Goal: Task Accomplishment & Management: Use online tool/utility

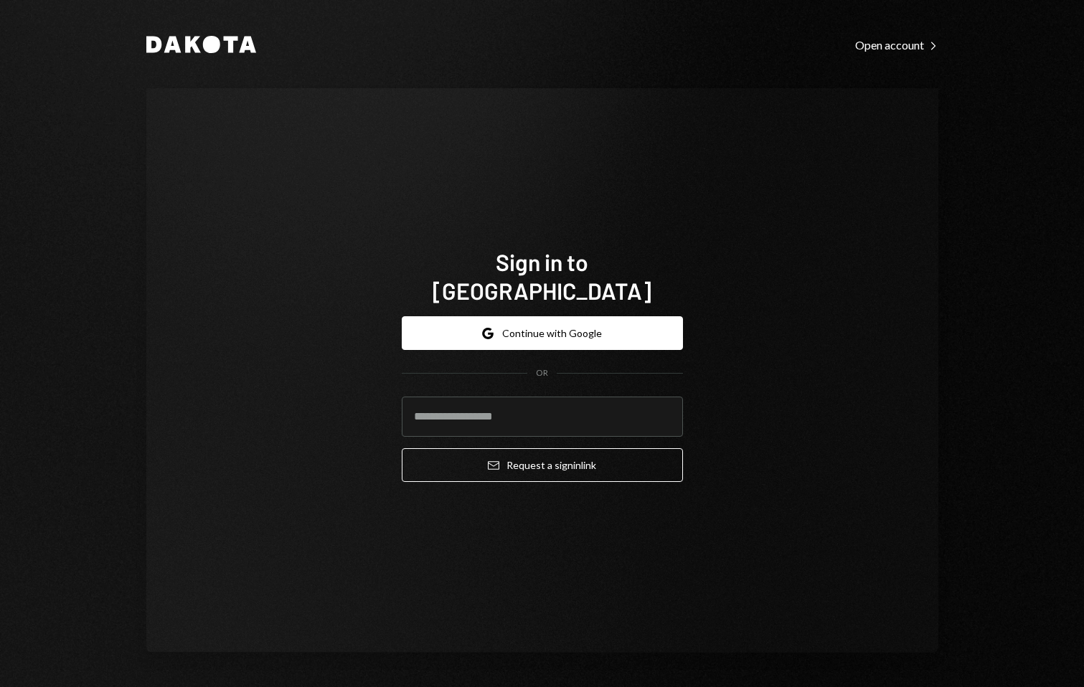
click at [519, 351] on form "Google Continue with Google OR Email Request a sign in link" at bounding box center [542, 399] width 281 height 166
click at [522, 319] on button "Google Continue with Google" at bounding box center [542, 333] width 281 height 34
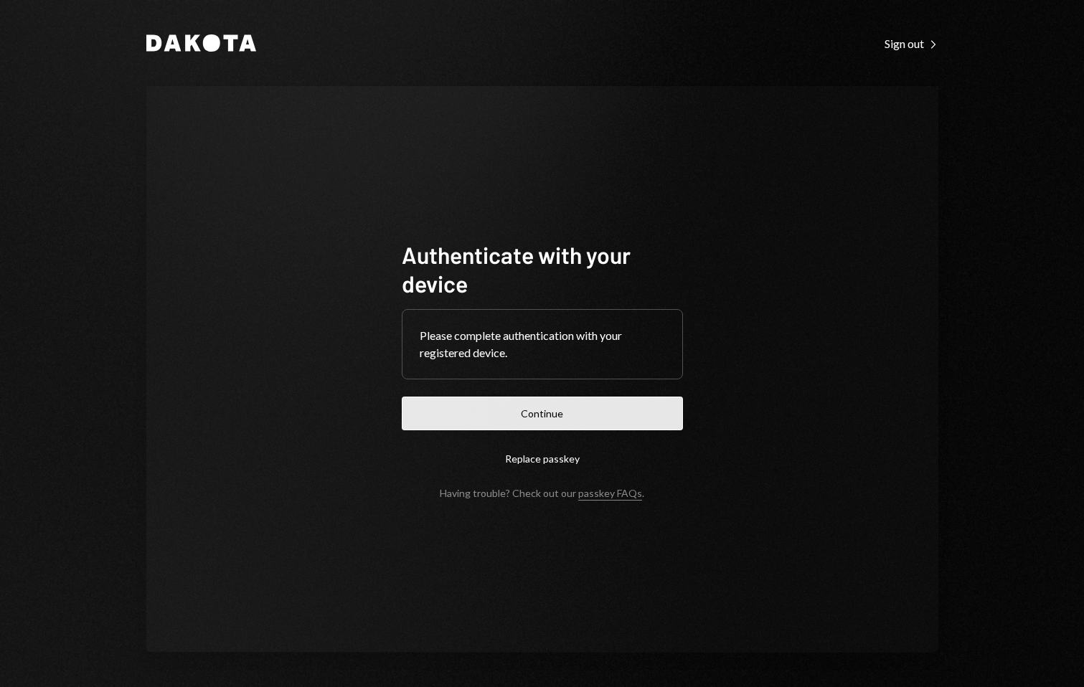
click at [549, 400] on button "Continue" at bounding box center [542, 414] width 281 height 34
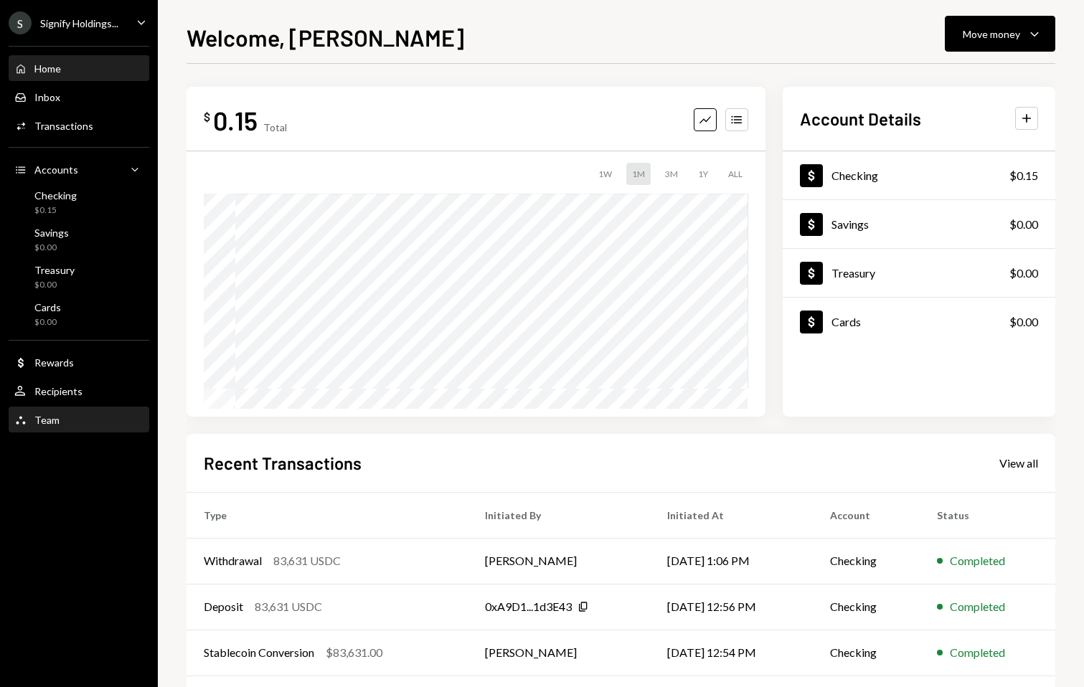
click at [68, 419] on div "Team Team" at bounding box center [78, 420] width 129 height 13
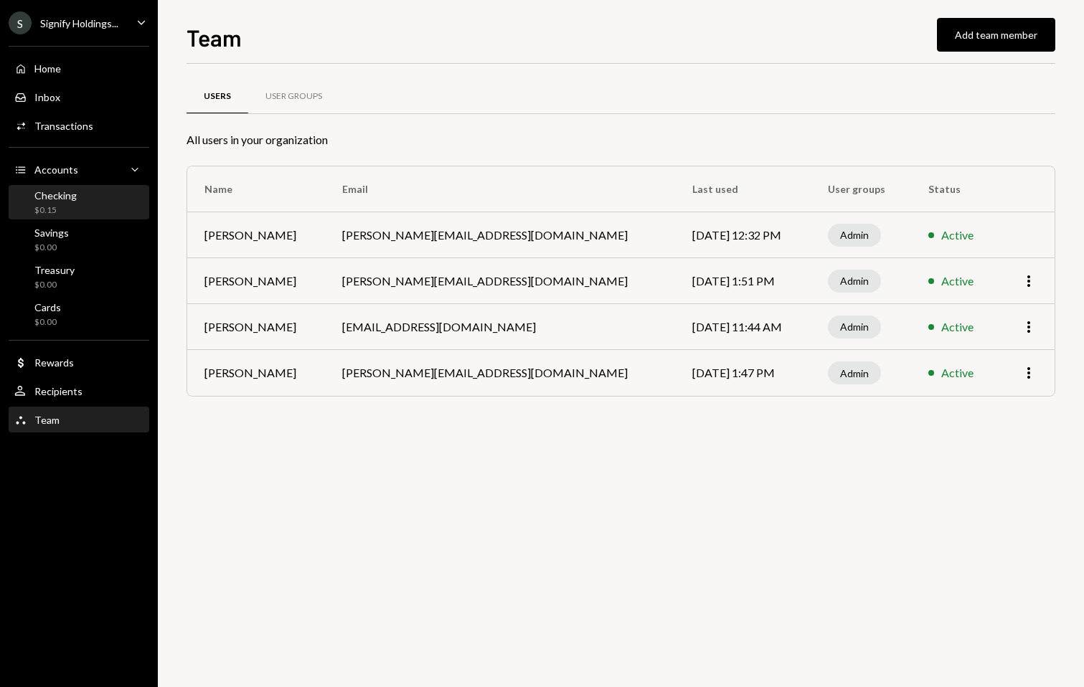
click at [111, 189] on div "Checking $0.15" at bounding box center [78, 202] width 129 height 27
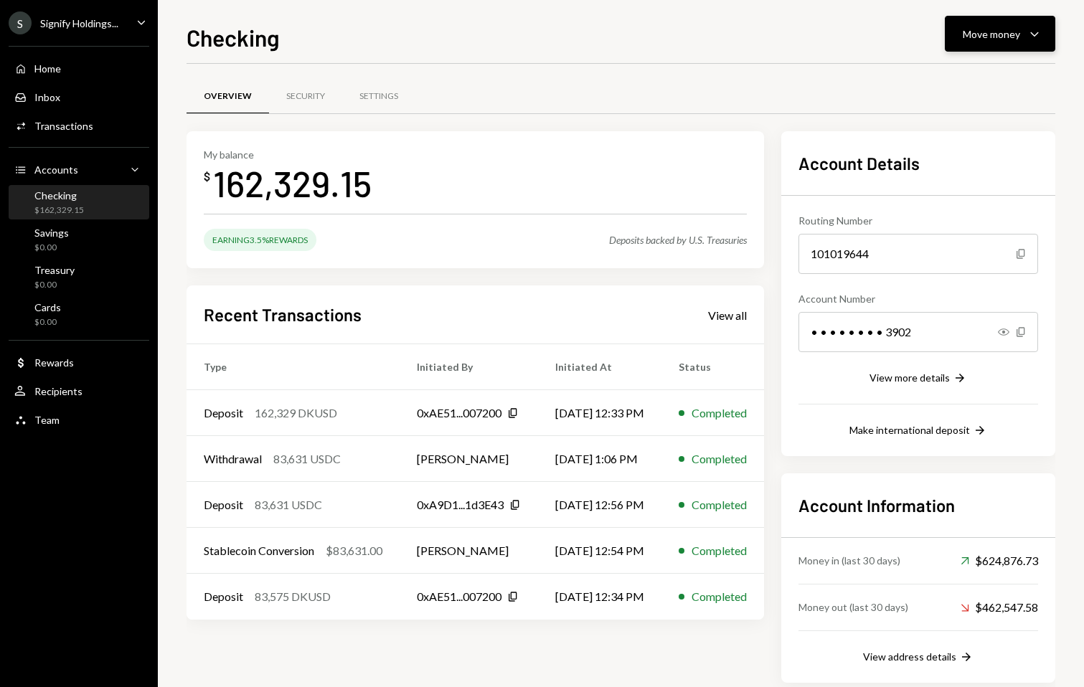
click at [1010, 33] on div "Move money" at bounding box center [991, 34] width 57 height 15
click at [989, 103] on div "Transfer" at bounding box center [988, 109] width 105 height 15
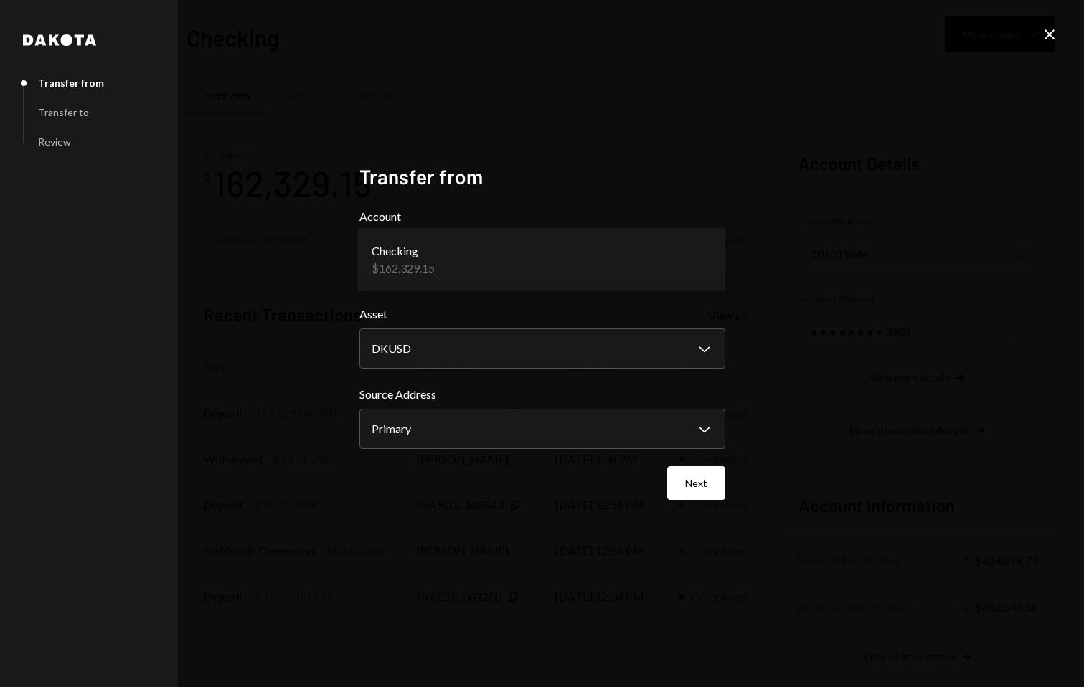
click at [689, 264] on body "S Signify Holdings... Caret Down Home Home Inbox Inbox Activities Transactions …" at bounding box center [542, 343] width 1084 height 687
click at [654, 346] on body "S Signify Holdings... Caret Down Home Home Inbox Inbox Activities Transactions …" at bounding box center [542, 343] width 1084 height 687
click at [636, 400] on label "Source Address" at bounding box center [542, 394] width 366 height 17
click at [631, 430] on body "S Signify Holdings... Caret Down Home Home Inbox Inbox Activities Transactions …" at bounding box center [542, 343] width 1084 height 687
click at [653, 388] on label "Source Address" at bounding box center [542, 394] width 366 height 17
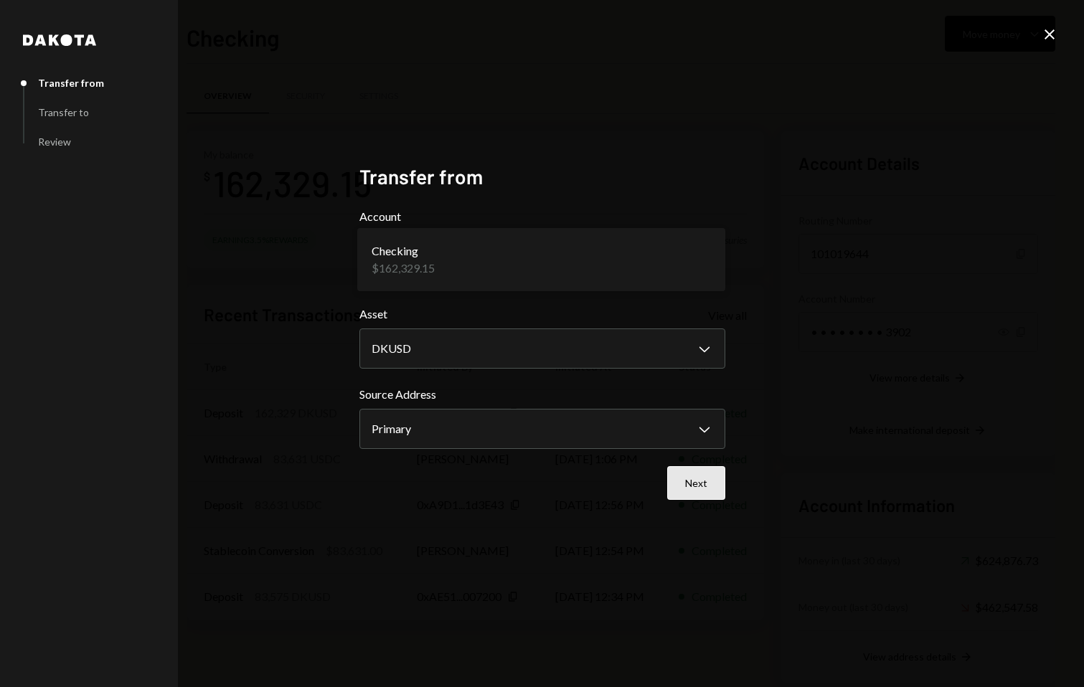
click at [687, 472] on button "Next" at bounding box center [696, 483] width 58 height 34
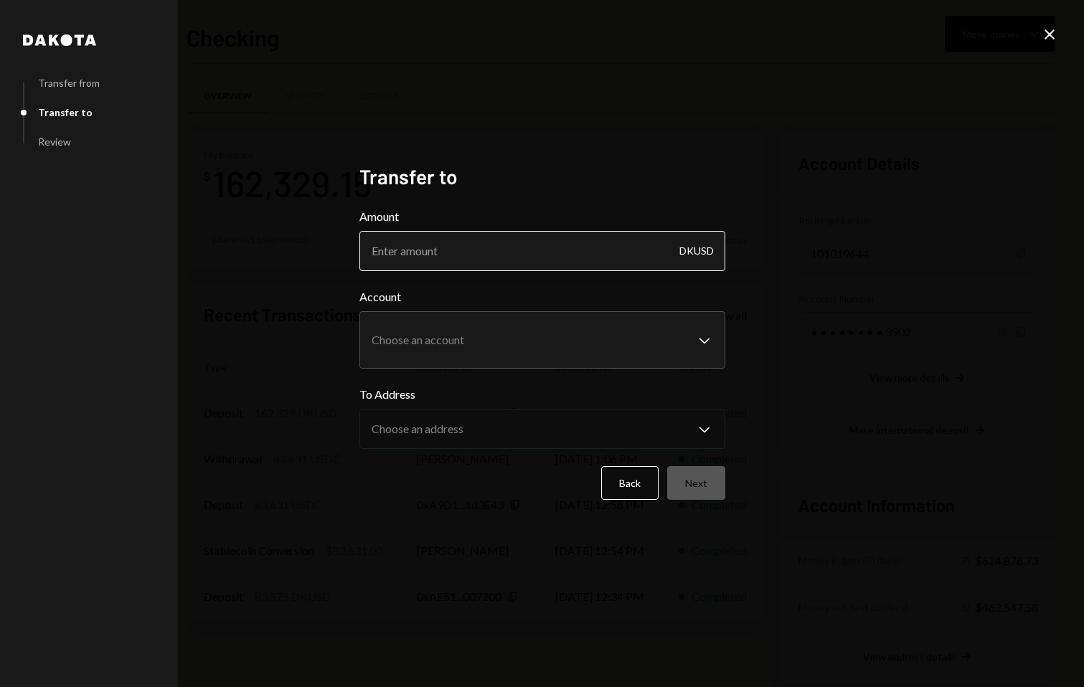
click at [621, 265] on input "Amount" at bounding box center [542, 251] width 366 height 40
click at [711, 263] on div "DKUSD" at bounding box center [696, 251] width 34 height 40
click at [678, 336] on body "S Signify Holdings... Caret Down Home Home Inbox Inbox Activities Transactions …" at bounding box center [542, 343] width 1084 height 687
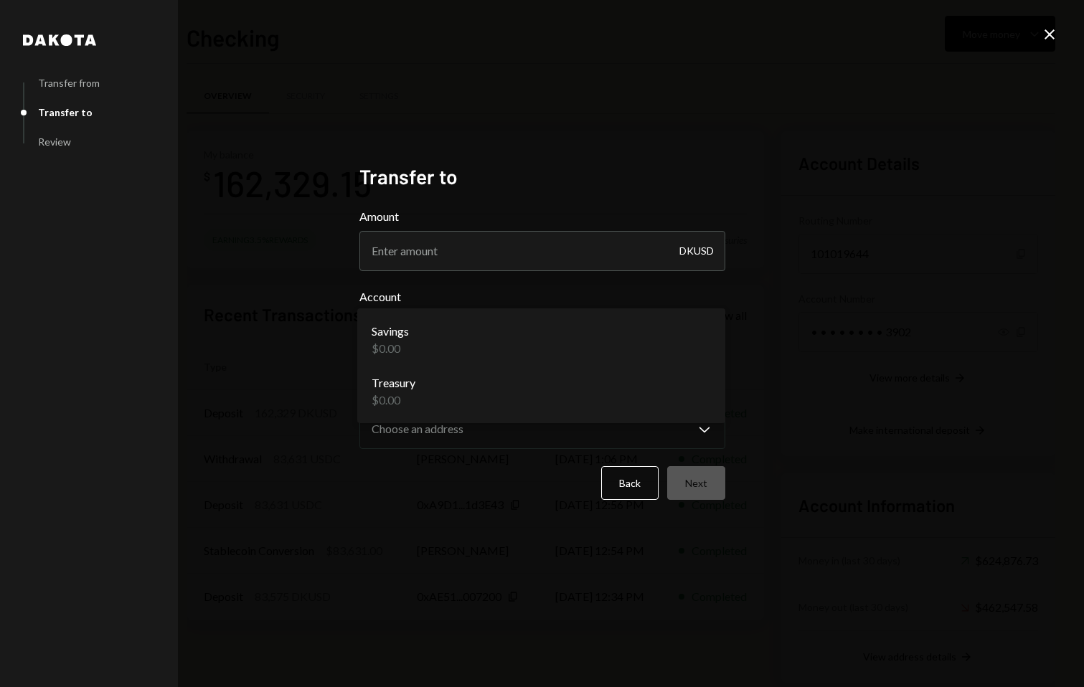
click at [655, 288] on form "**********" at bounding box center [542, 354] width 366 height 292
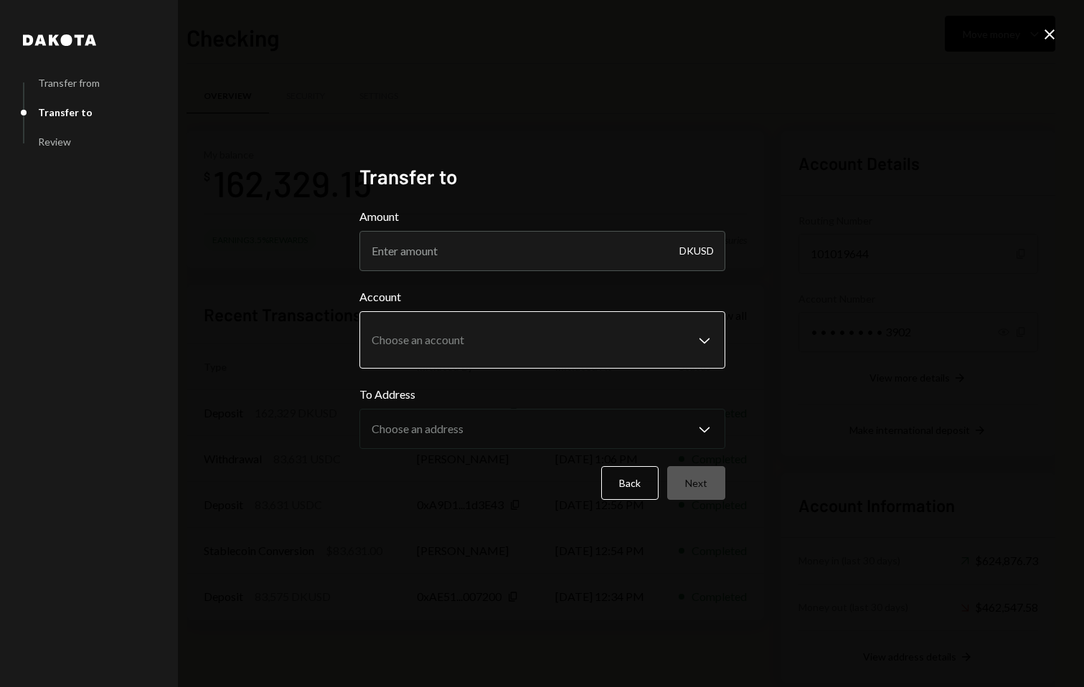
click at [704, 354] on body "S Signify Holdings... Caret Down Home Home Inbox Inbox Activities Transactions …" at bounding box center [542, 343] width 1084 height 687
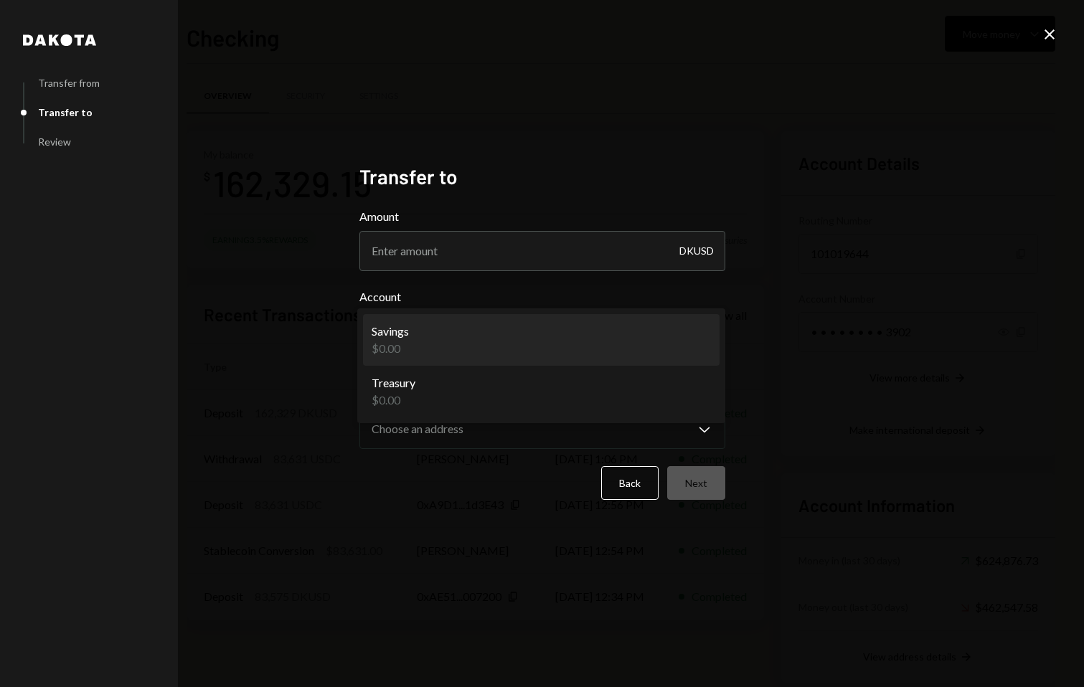
select select "**********"
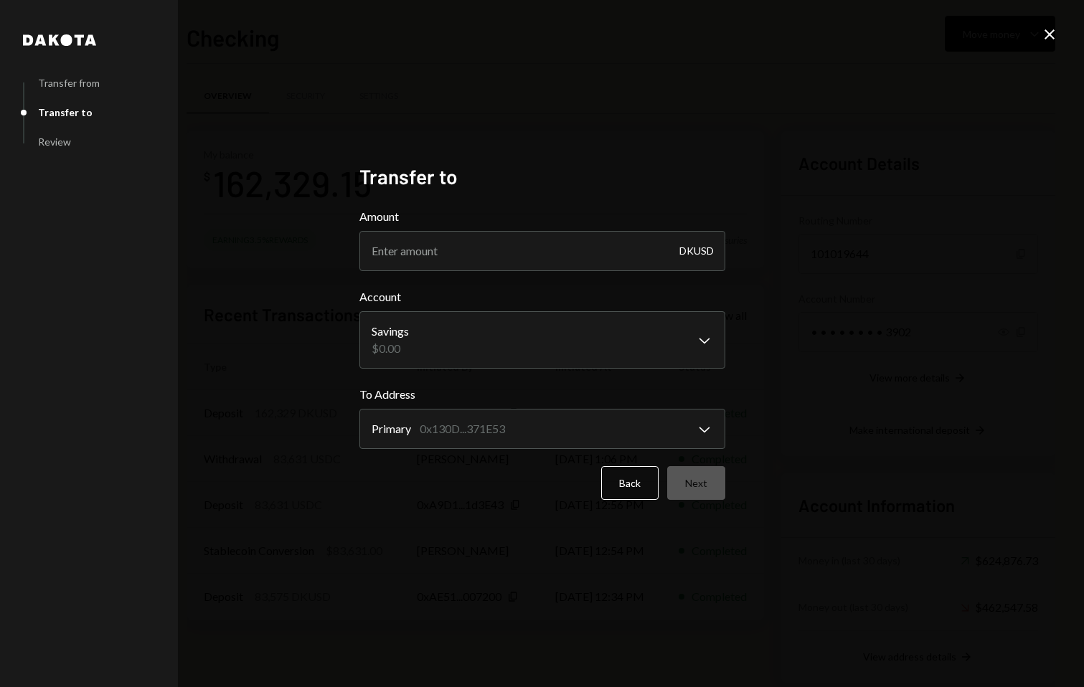
click at [632, 275] on form "**********" at bounding box center [542, 354] width 366 height 292
click at [618, 256] on input "Amount" at bounding box center [542, 251] width 366 height 40
click at [598, 352] on body "S Signify Holdings... Caret Down Home Home Inbox Inbox Activities Transactions …" at bounding box center [542, 343] width 1084 height 687
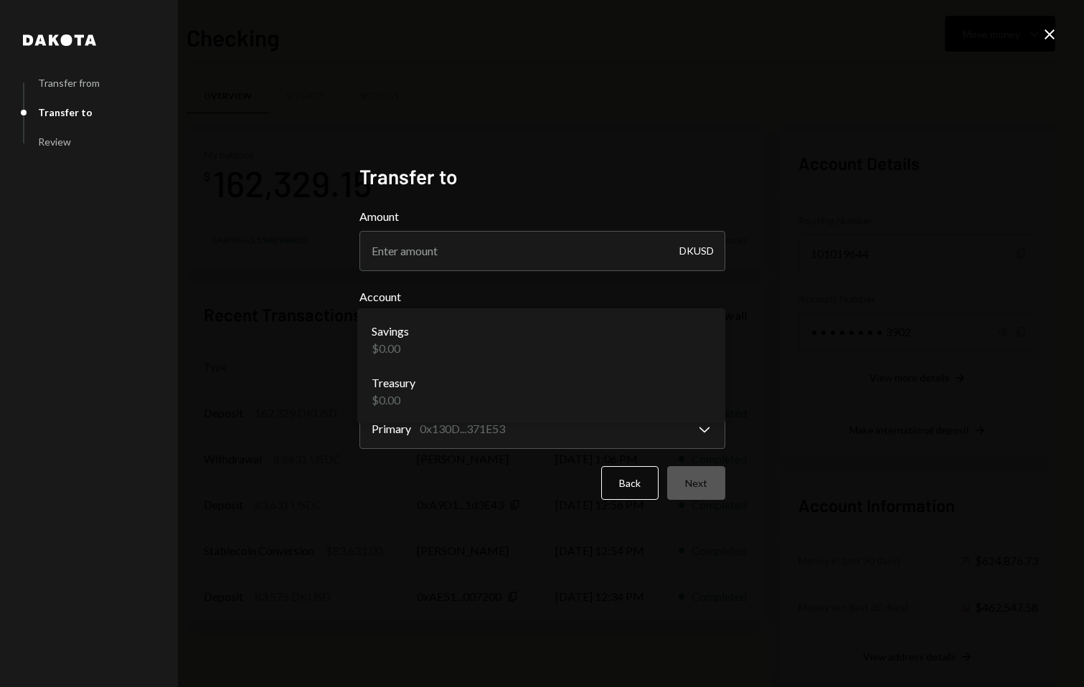
click at [714, 505] on div "**********" at bounding box center [542, 343] width 366 height 359
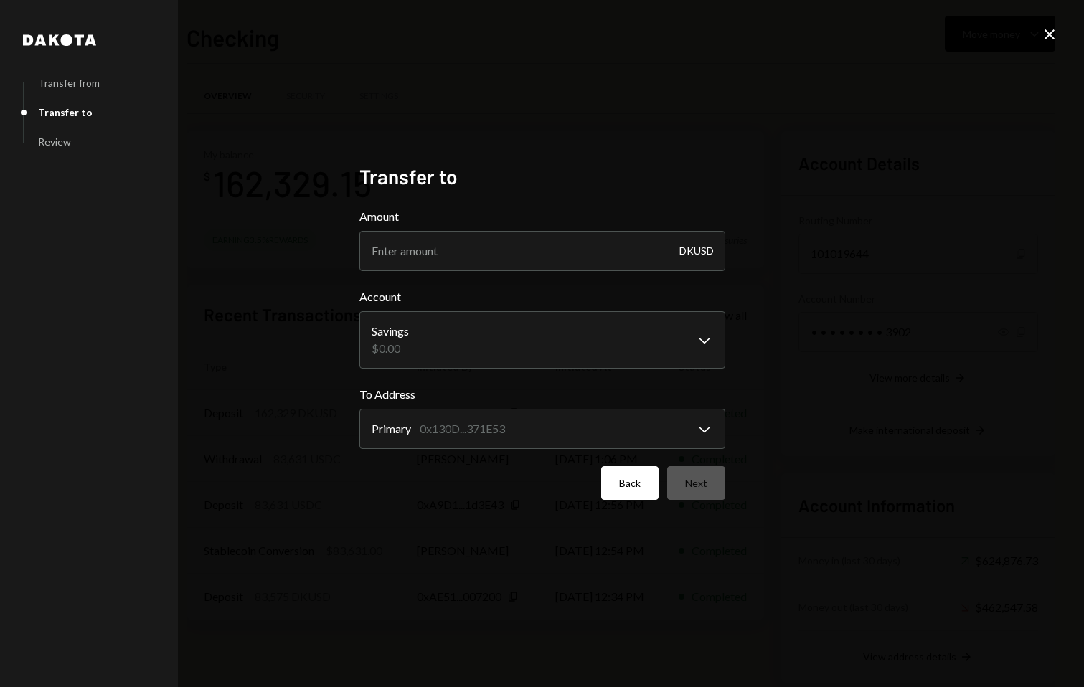
click at [652, 489] on button "Back" at bounding box center [629, 483] width 57 height 34
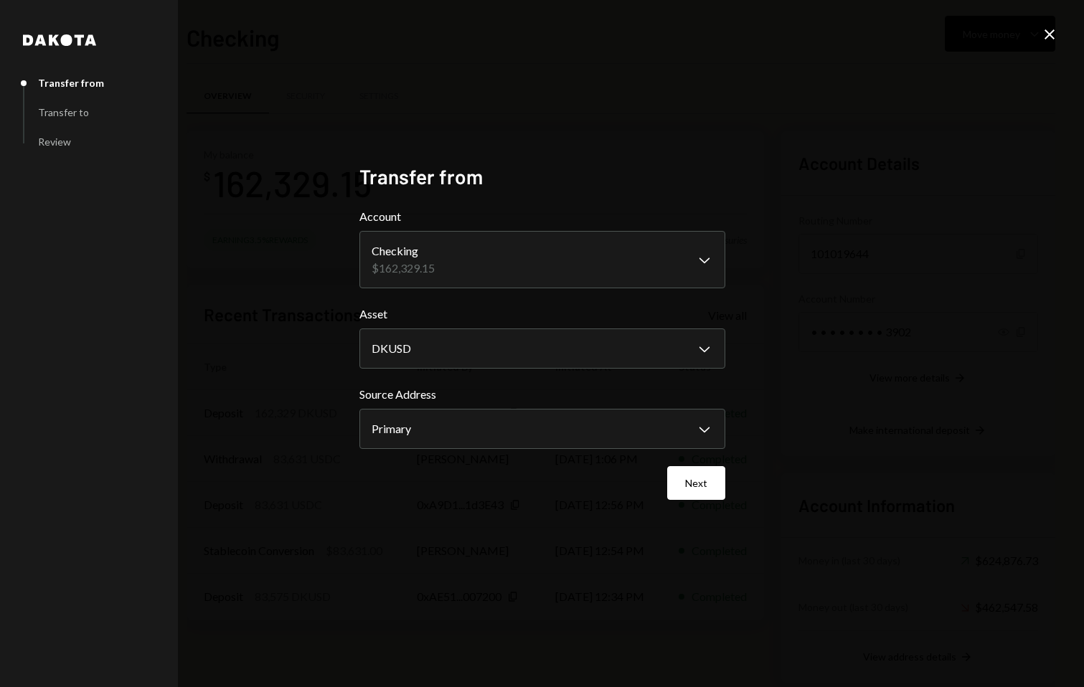
click at [652, 489] on div "Next" at bounding box center [542, 483] width 366 height 34
click at [1053, 33] on icon "Close" at bounding box center [1049, 34] width 17 height 17
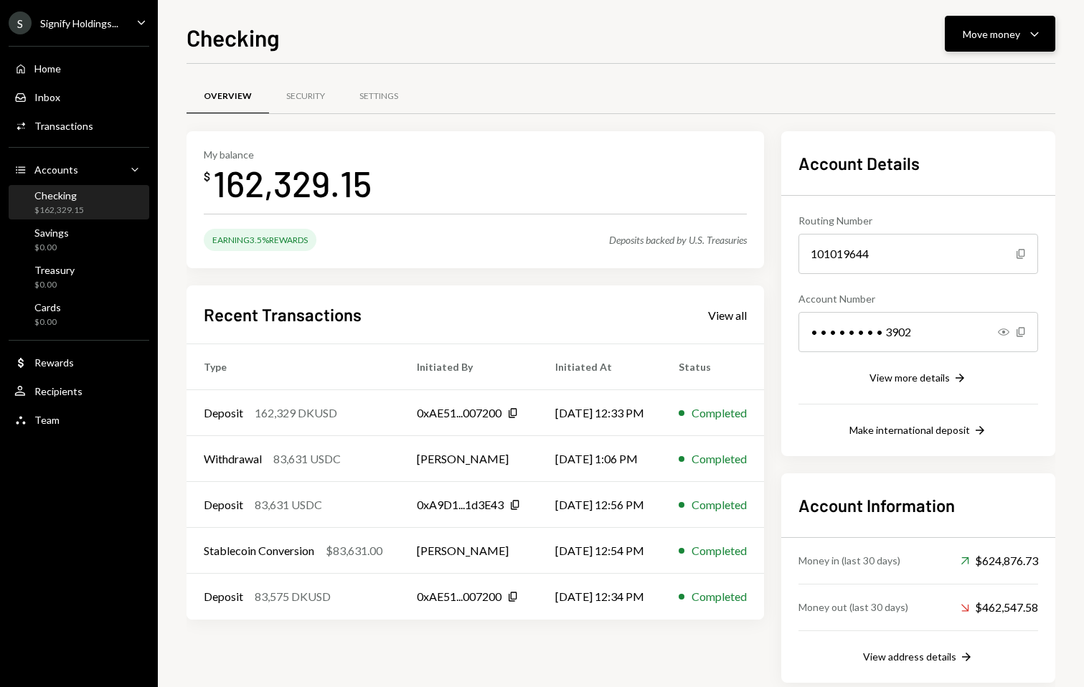
click at [1012, 25] on div "Move money Caret Down" at bounding box center [1000, 33] width 75 height 17
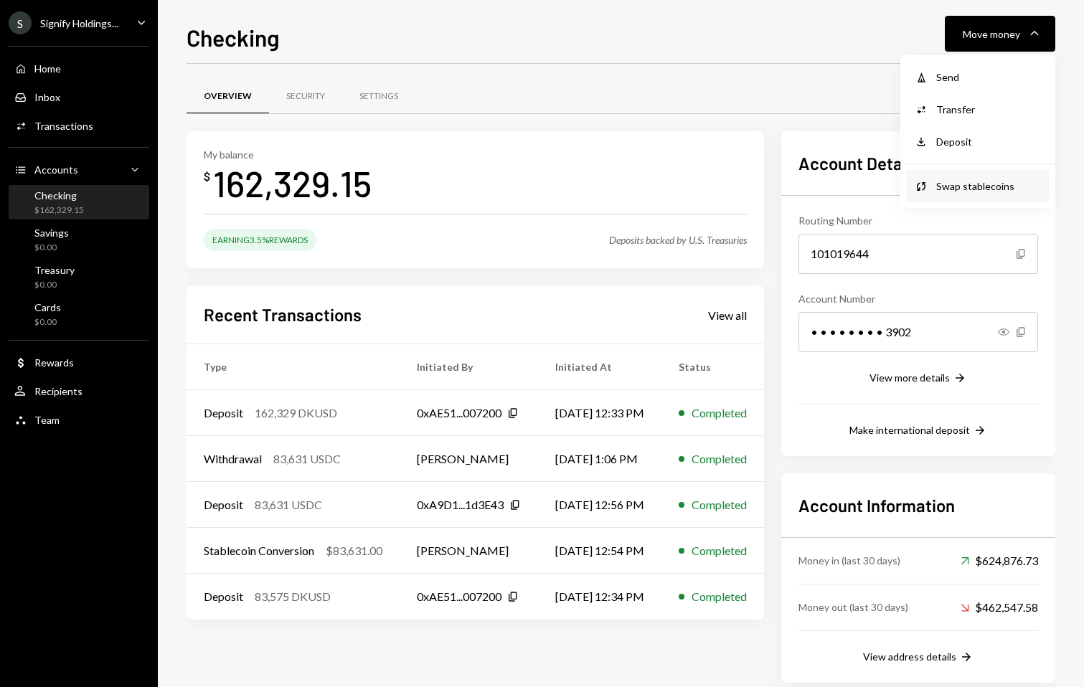
click at [969, 191] on div "Swap stablecoins" at bounding box center [988, 186] width 105 height 15
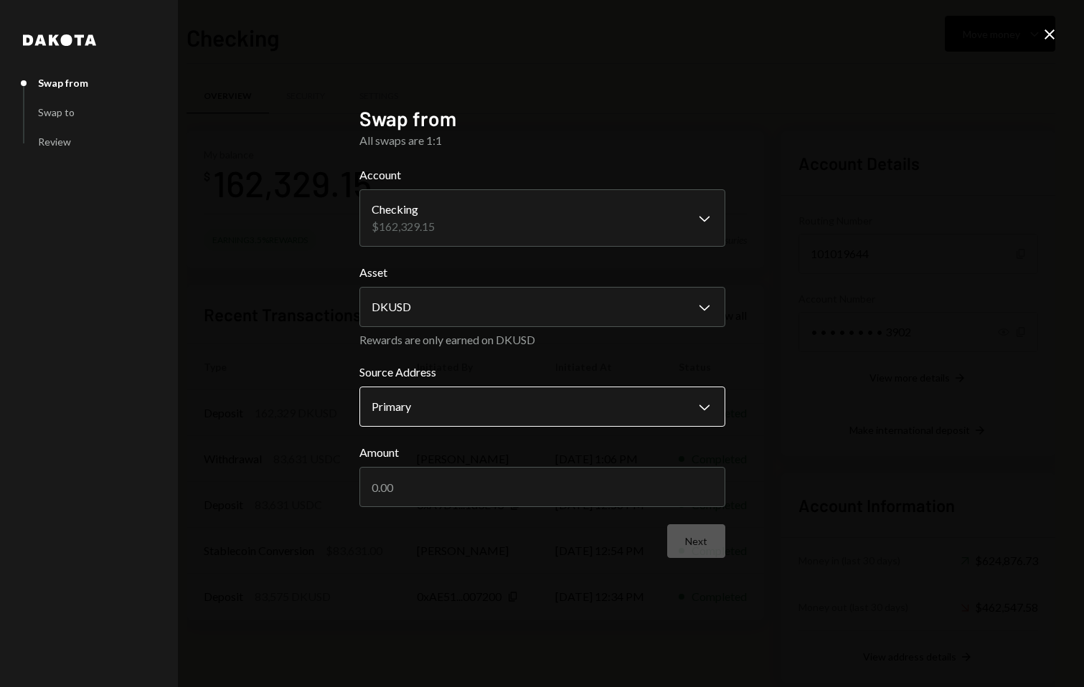
click at [499, 420] on body "S Signify Holdings... Caret Down Home Home Inbox Inbox Activities Transactions …" at bounding box center [542, 343] width 1084 height 687
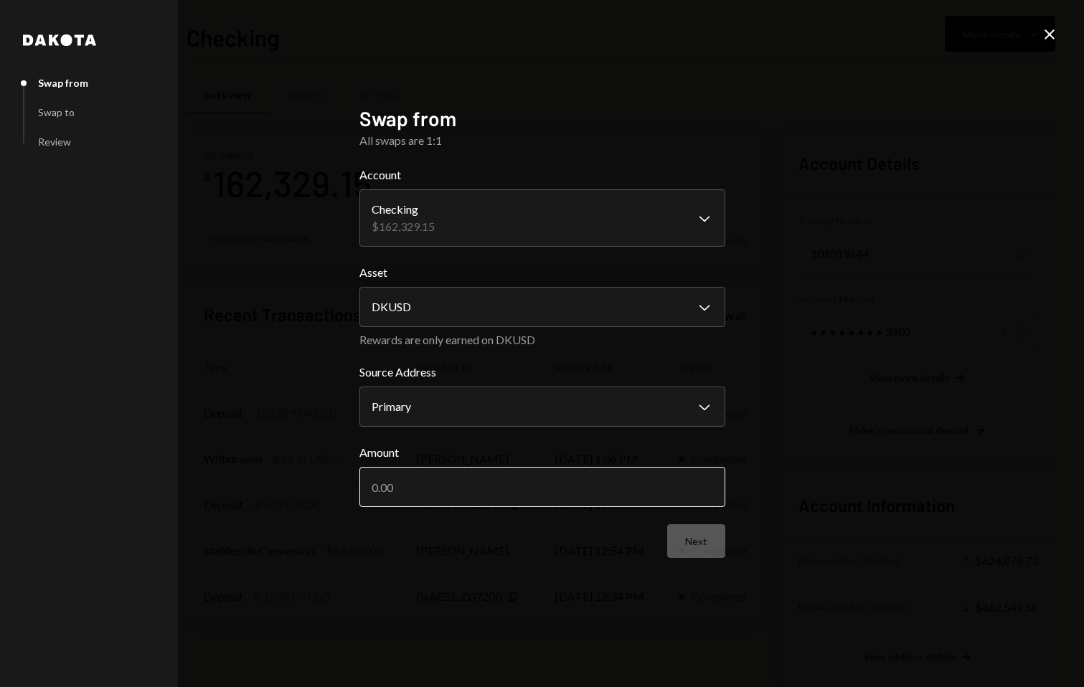
click at [489, 486] on input "Amount" at bounding box center [542, 487] width 366 height 40
click at [395, 233] on body "S Signify Holdings... Caret Down Home Home Inbox Inbox Activities Transactions …" at bounding box center [542, 343] width 1084 height 687
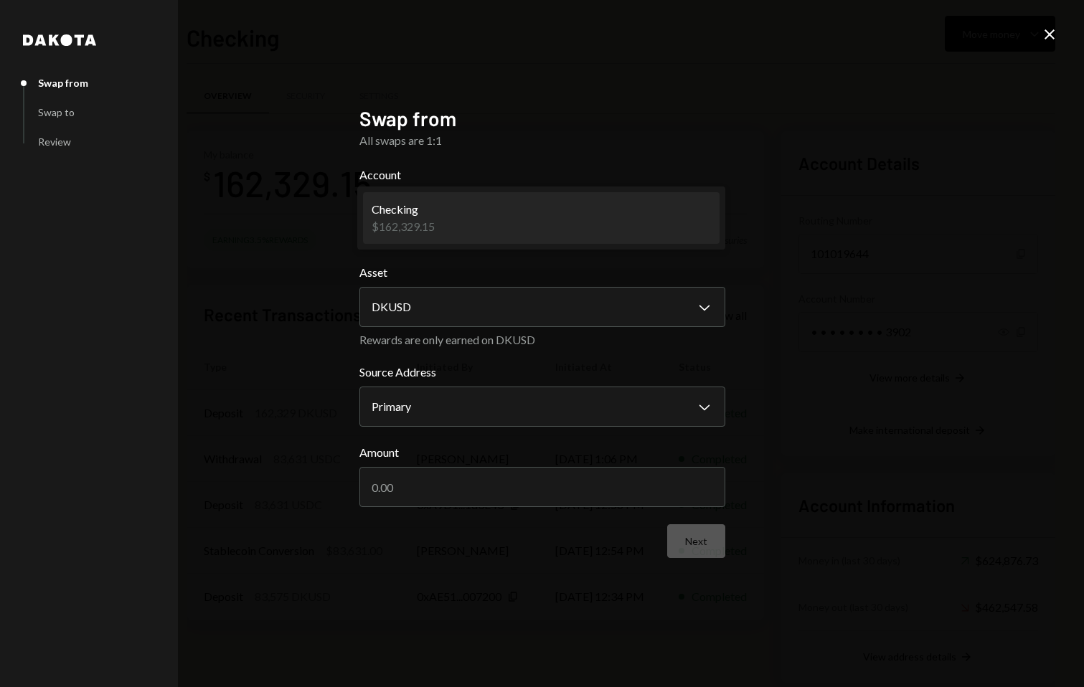
drag, startPoint x: 369, startPoint y: 227, endPoint x: 452, endPoint y: 232, distance: 82.7
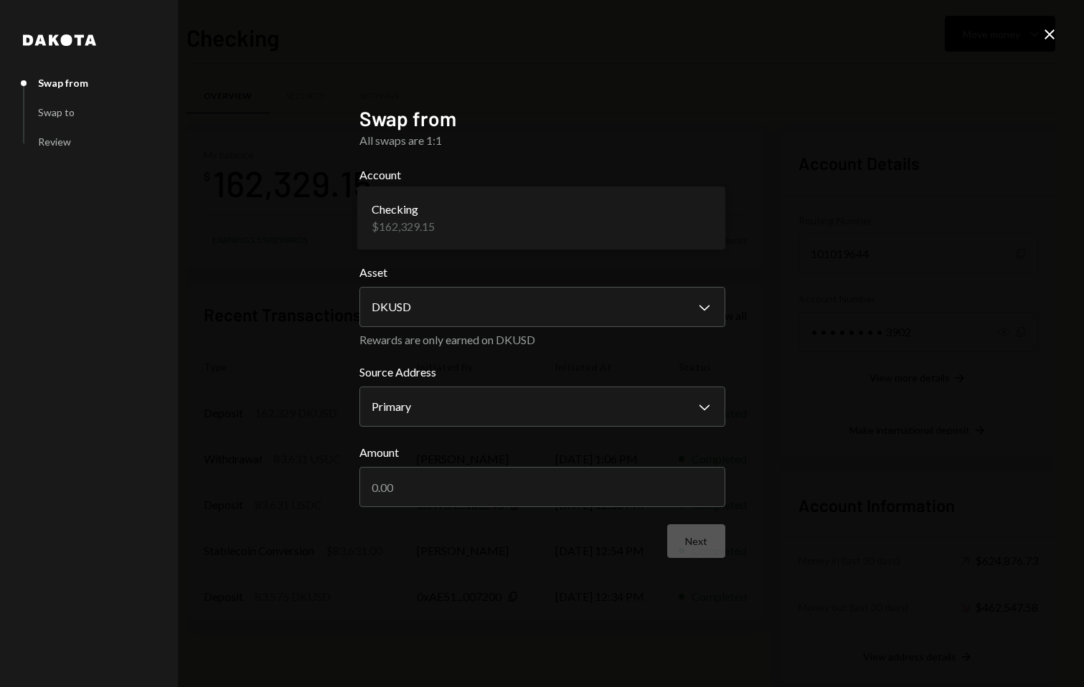
click at [355, 219] on div "**********" at bounding box center [542, 344] width 400 height 510
click at [438, 481] on input "Amount" at bounding box center [542, 487] width 366 height 40
type input "162329"
click at [714, 547] on button "Next" at bounding box center [696, 541] width 58 height 34
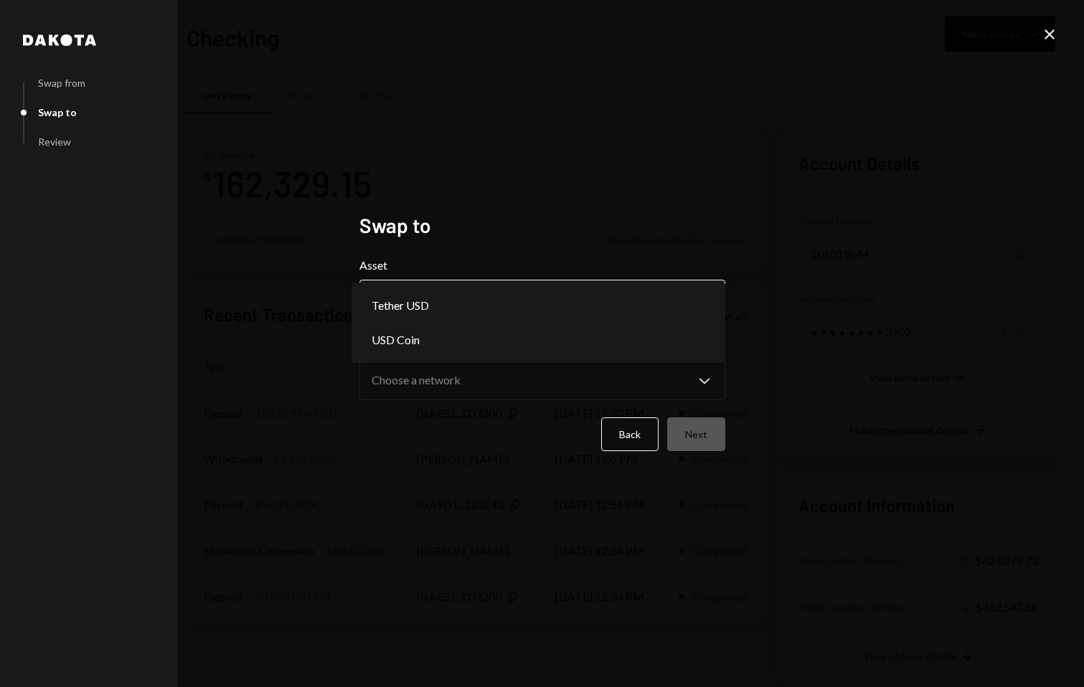
click at [570, 318] on body "S Signify Holdings... Caret Down Home Home Inbox Inbox Activities Transactions …" at bounding box center [542, 343] width 1084 height 687
select select "****"
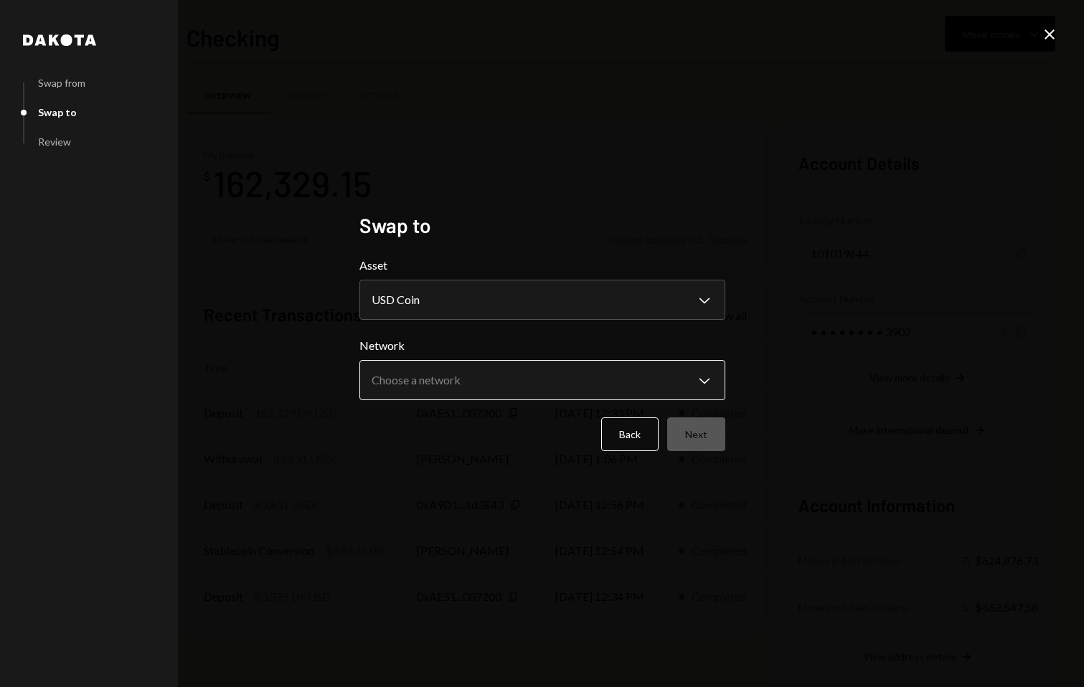
click at [550, 386] on body "S Signify Holdings... Caret Down Home Home Inbox Inbox Activities Transactions …" at bounding box center [542, 343] width 1084 height 687
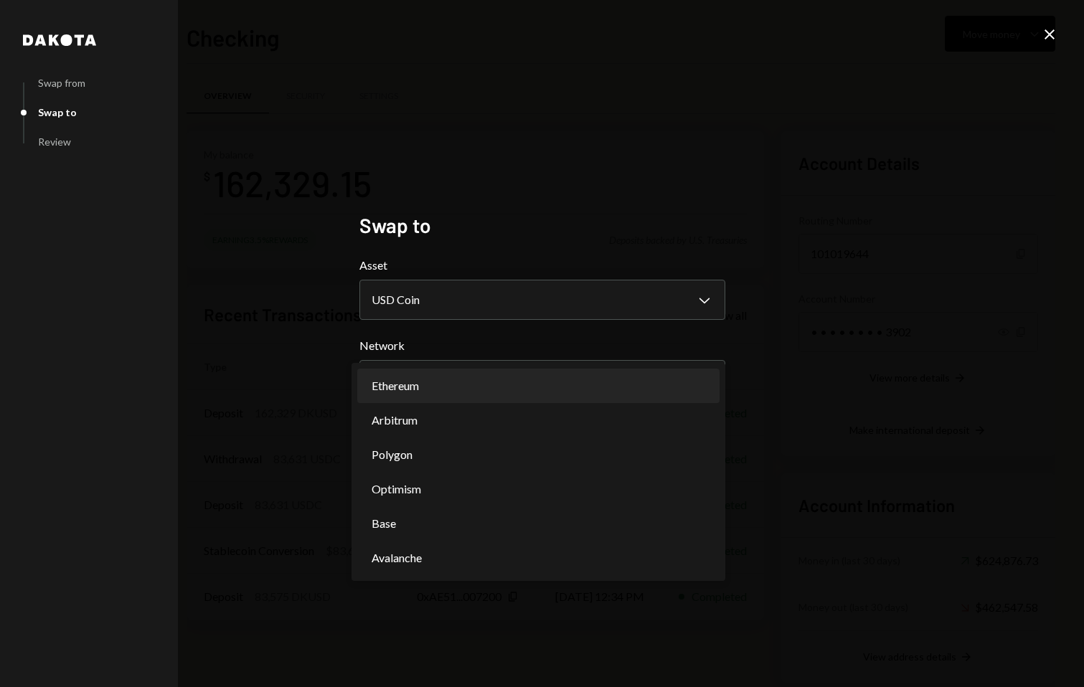
select select "**********"
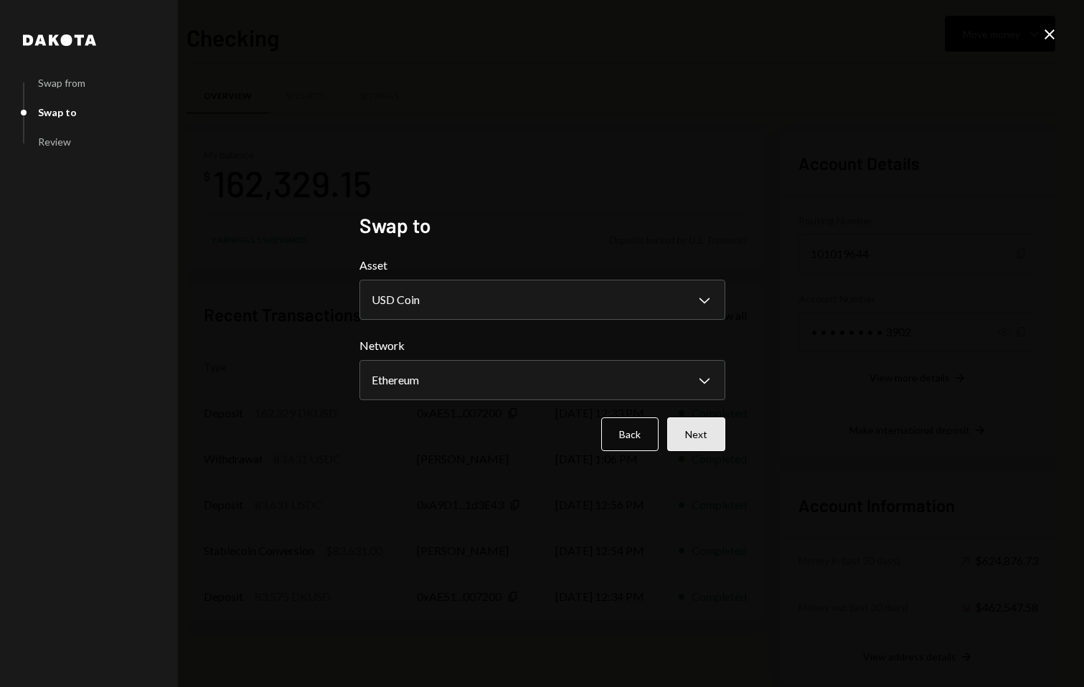
click at [693, 433] on button "Next" at bounding box center [696, 435] width 58 height 34
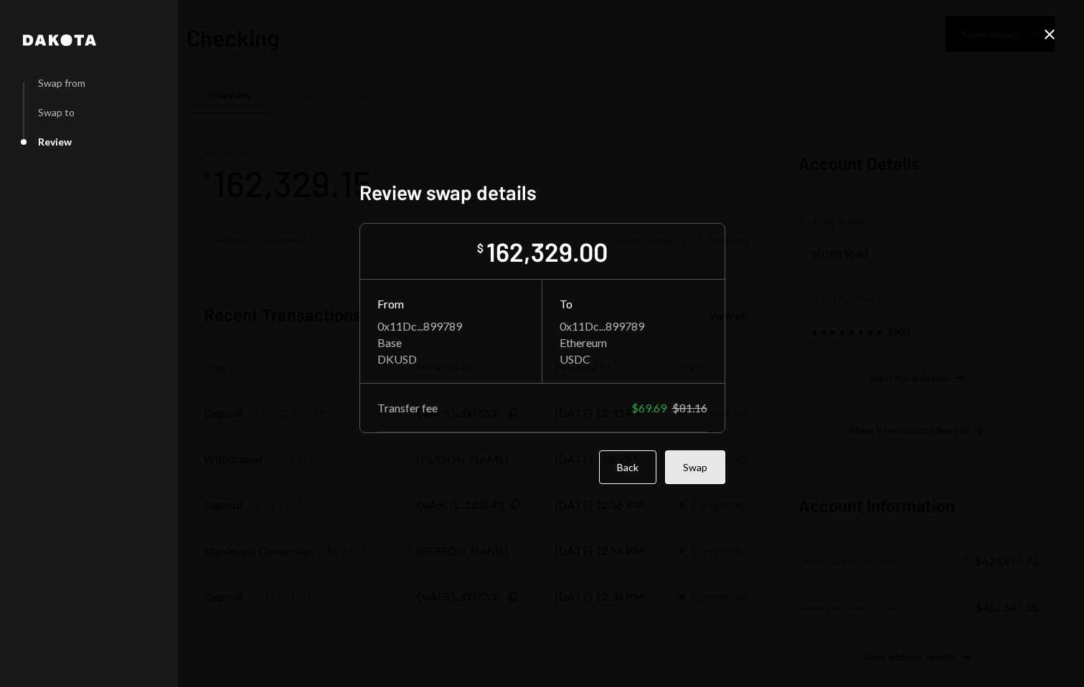
click at [695, 473] on button "Swap" at bounding box center [695, 468] width 60 height 34
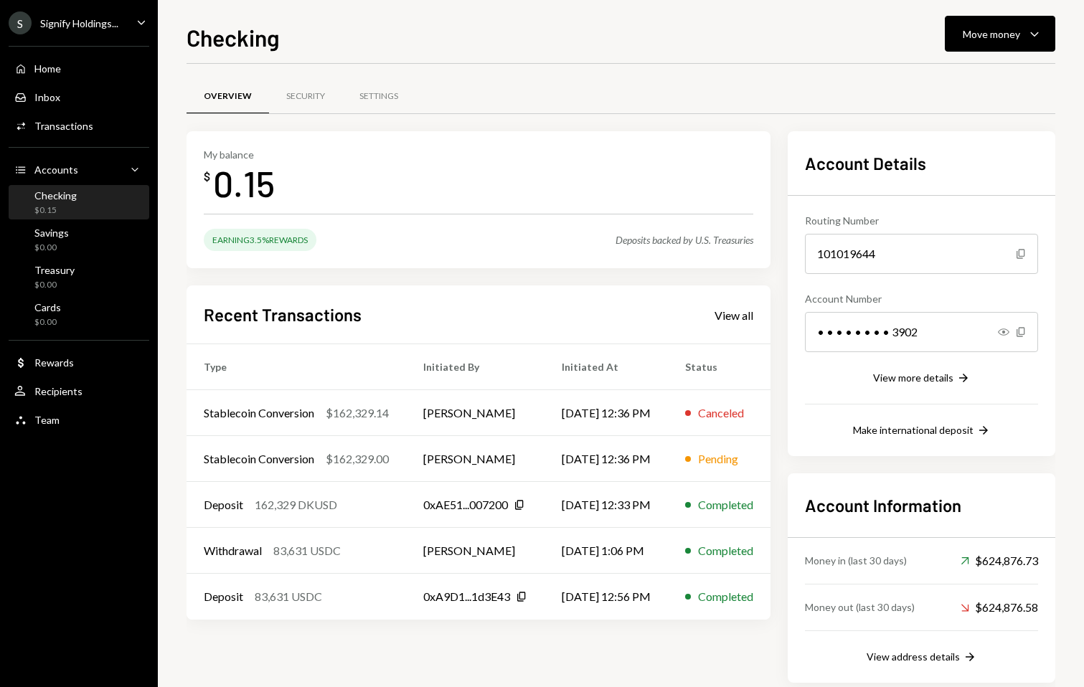
click at [80, 191] on div "Checking $0.15" at bounding box center [78, 202] width 129 height 27
click at [84, 57] on div "Home Home" at bounding box center [78, 69] width 129 height 24
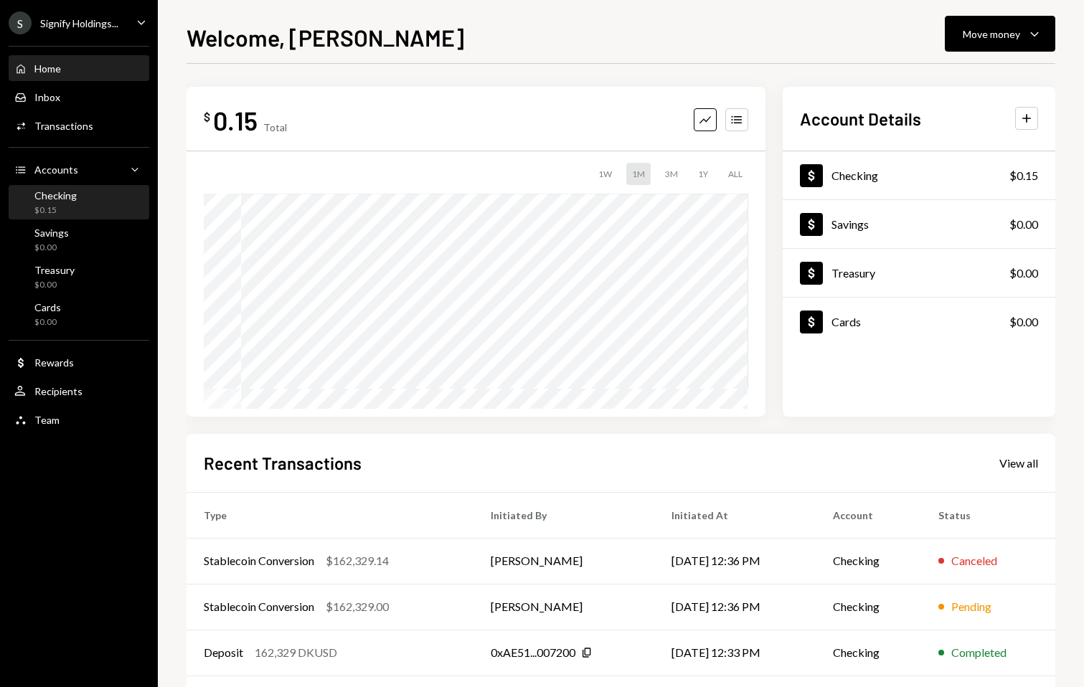
click at [49, 189] on div "Checking $0.15" at bounding box center [78, 203] width 129 height 33
